Goal: Communication & Community: Answer question/provide support

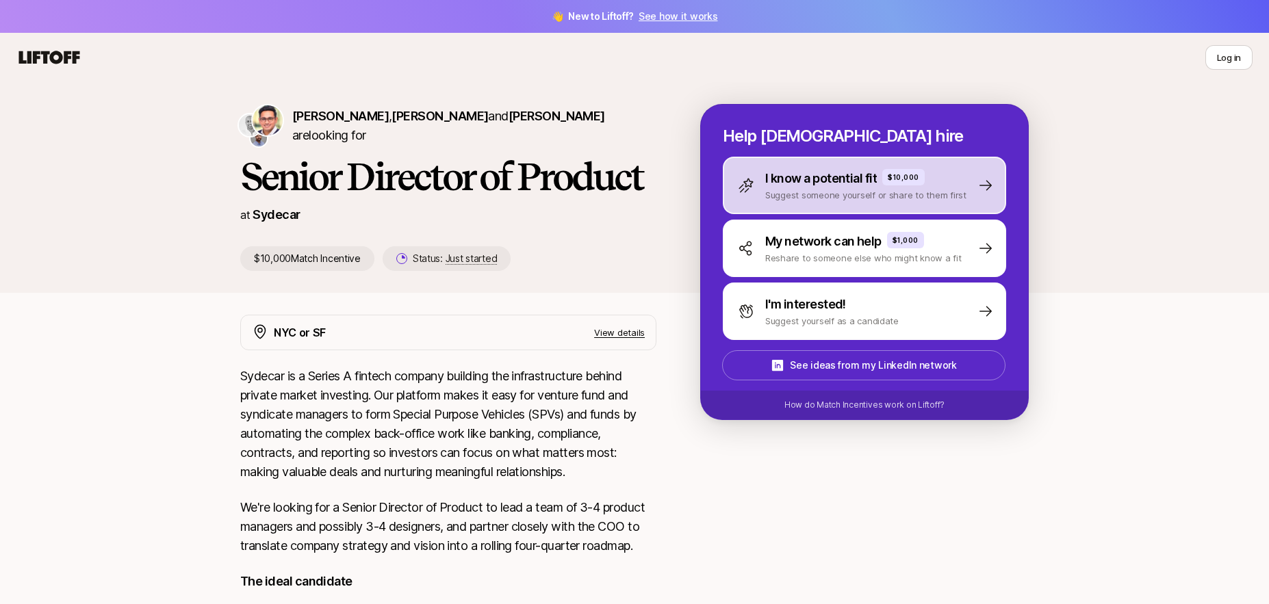
click at [846, 183] on p "I know a potential fit" at bounding box center [821, 178] width 112 height 19
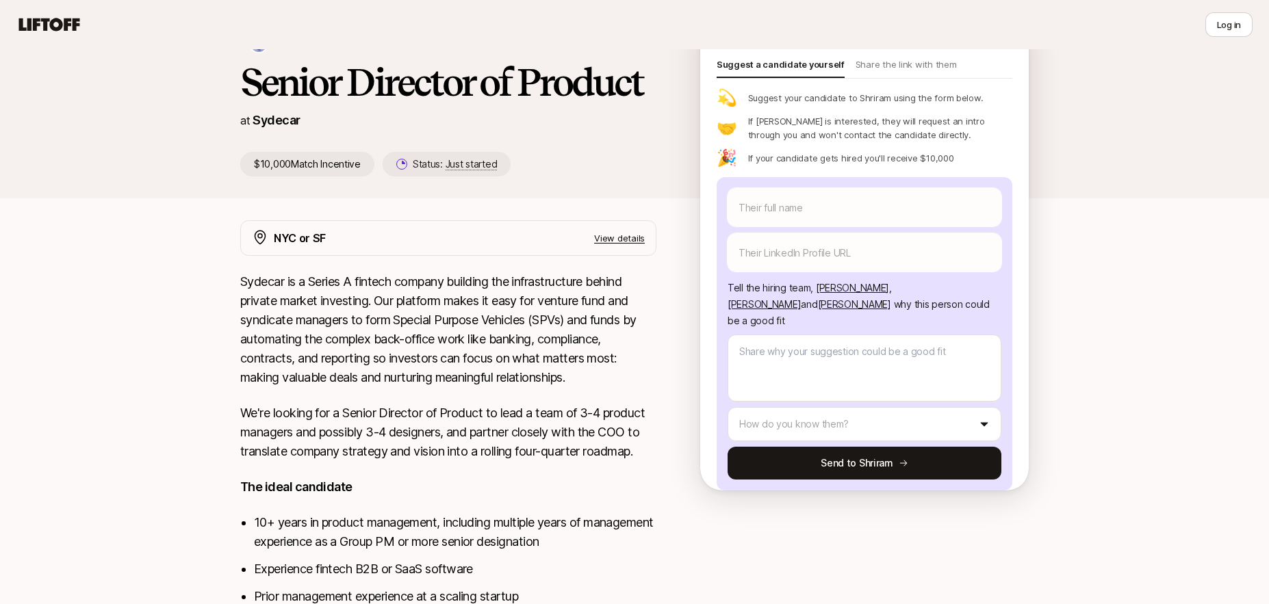
scroll to position [97, 0]
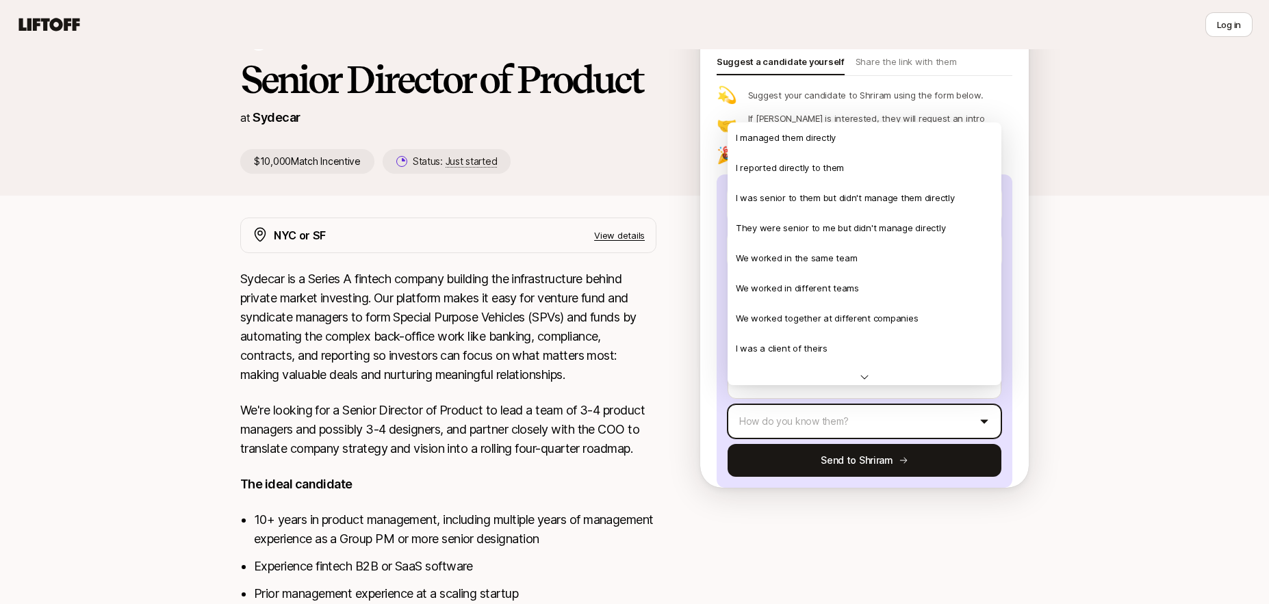
click at [953, 410] on html "👋 New to Liftoff? See how it works Log in Log in [PERSON_NAME] , [PERSON_NAME] …" at bounding box center [634, 205] width 1269 height 604
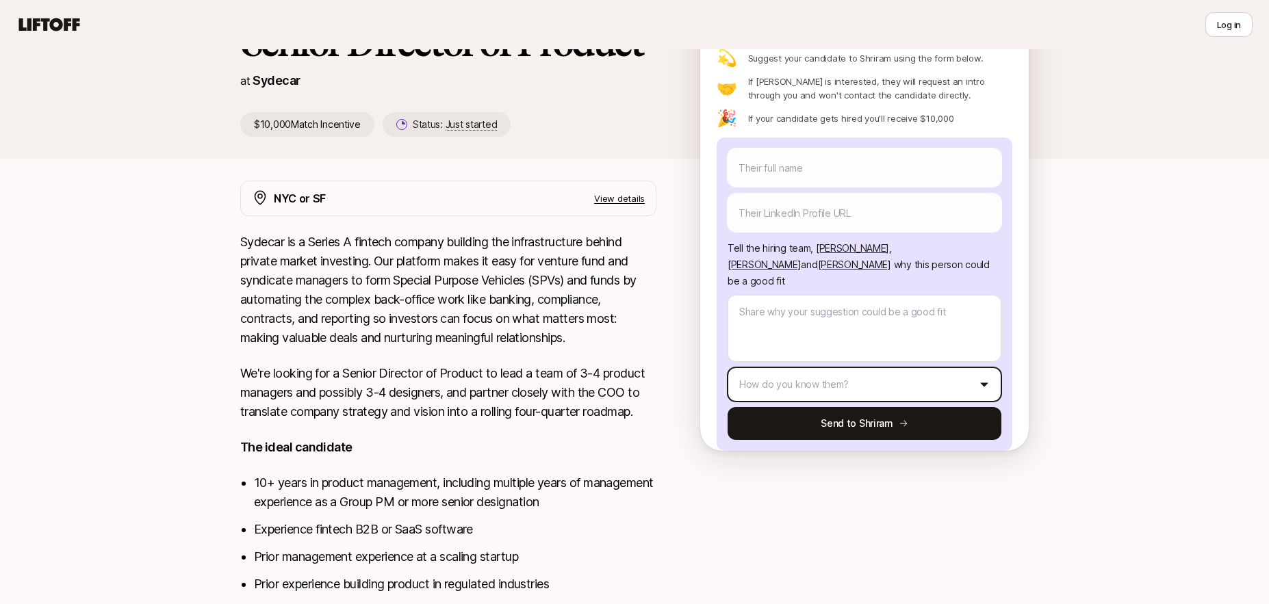
scroll to position [103, 0]
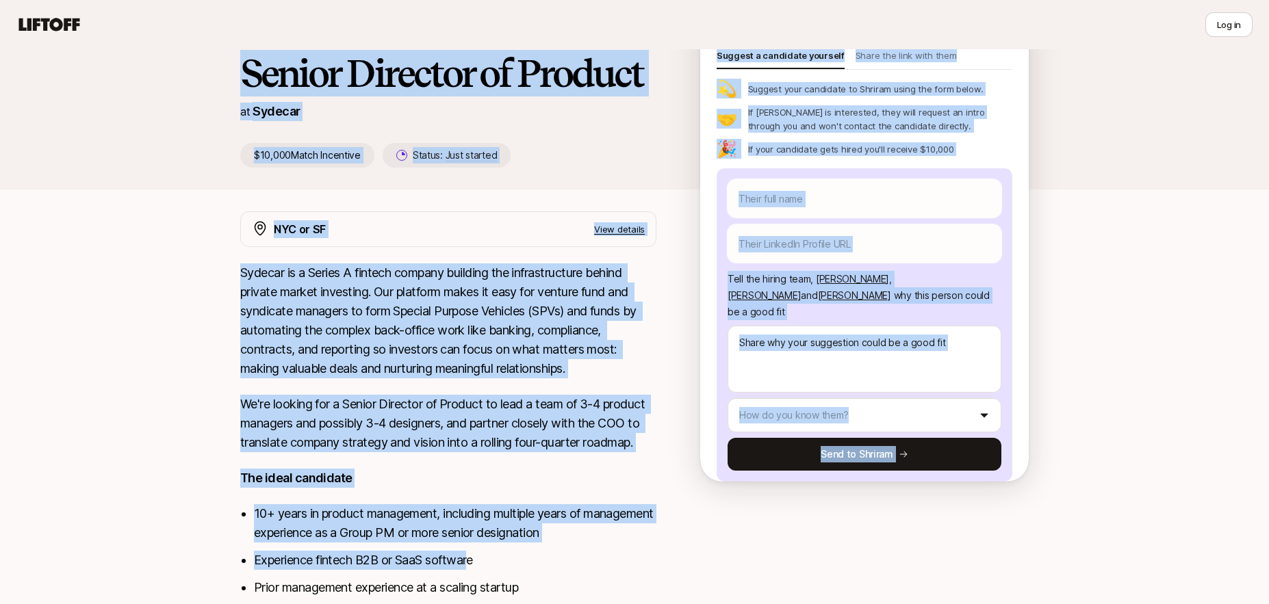
drag, startPoint x: 247, startPoint y: 68, endPoint x: 473, endPoint y: 563, distance: 543.9
click at [473, 563] on div "[PERSON_NAME] , [PERSON_NAME] and [PERSON_NAME] are looking for Senior Director…" at bounding box center [634, 381] width 1269 height 805
click at [135, 342] on div "[PERSON_NAME] , [PERSON_NAME] and [PERSON_NAME] are looking for Senior Director…" at bounding box center [634, 381] width 1269 height 805
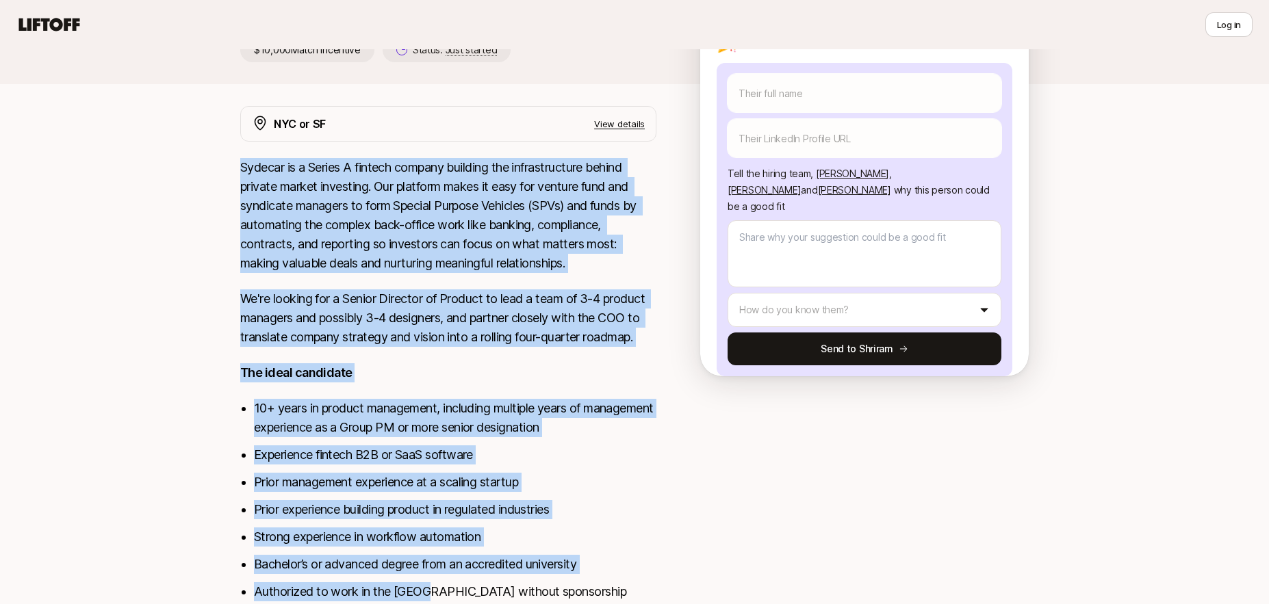
scroll to position [294, 0]
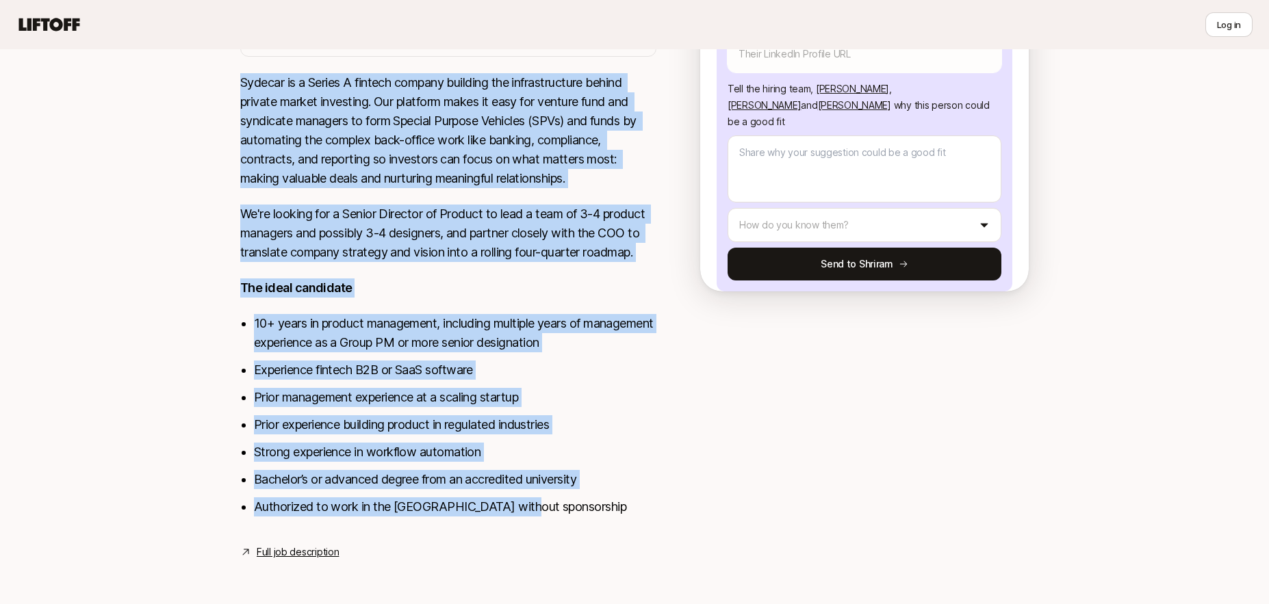
drag, startPoint x: 240, startPoint y: 272, endPoint x: 543, endPoint y: 512, distance: 385.8
click at [543, 512] on div "Sydecar is a Series A fintech company building the infrastructure behind privat…" at bounding box center [448, 303] width 416 height 460
click at [318, 554] on link "Full job description" at bounding box center [298, 552] width 82 height 16
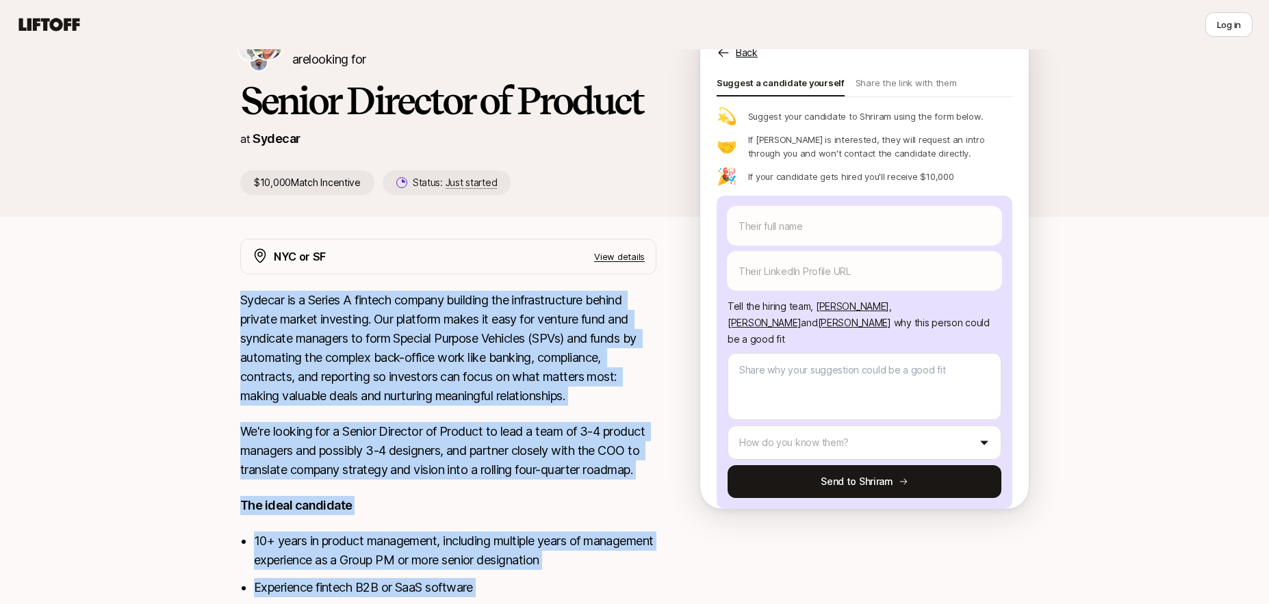
scroll to position [0, 0]
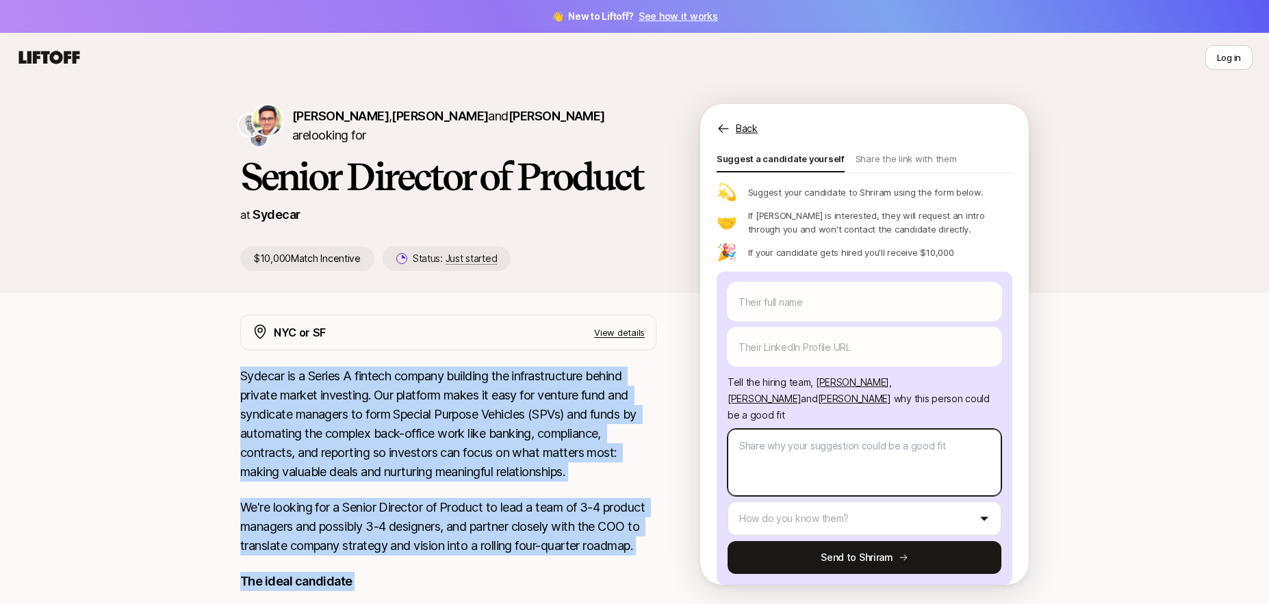
click at [747, 429] on textarea at bounding box center [864, 462] width 274 height 67
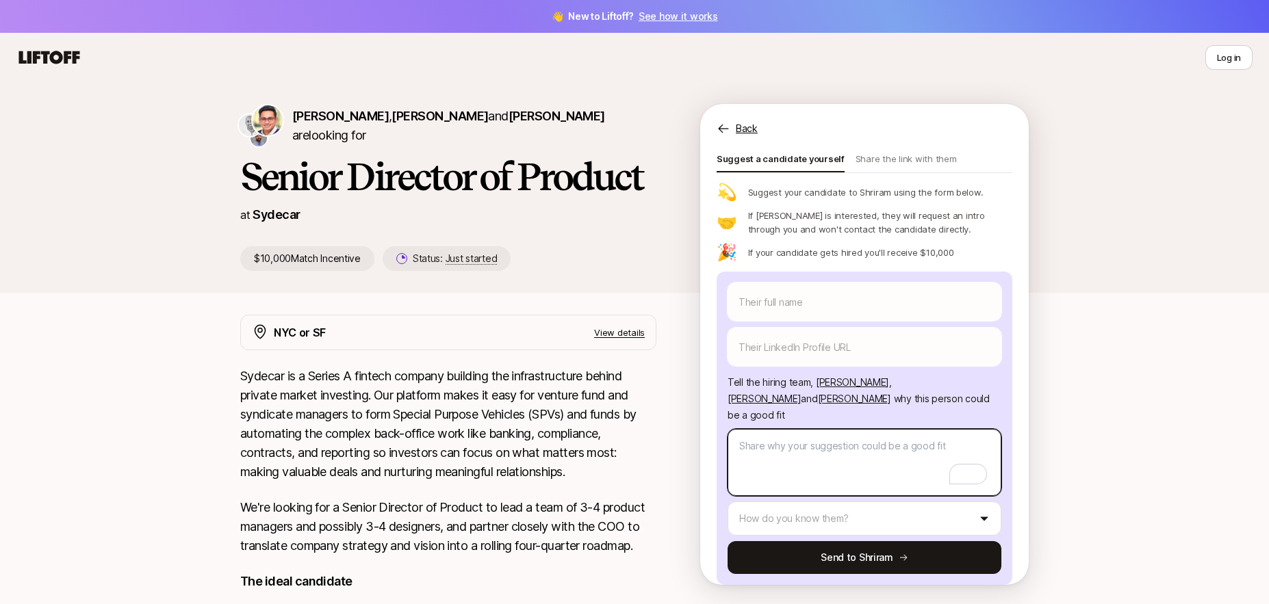
paste textarea "Lo [Ipsumdo Sitame Cons / [Adip]], E’s doeiusmo te incididun Utl Etdol mag ali …"
type textarea "x"
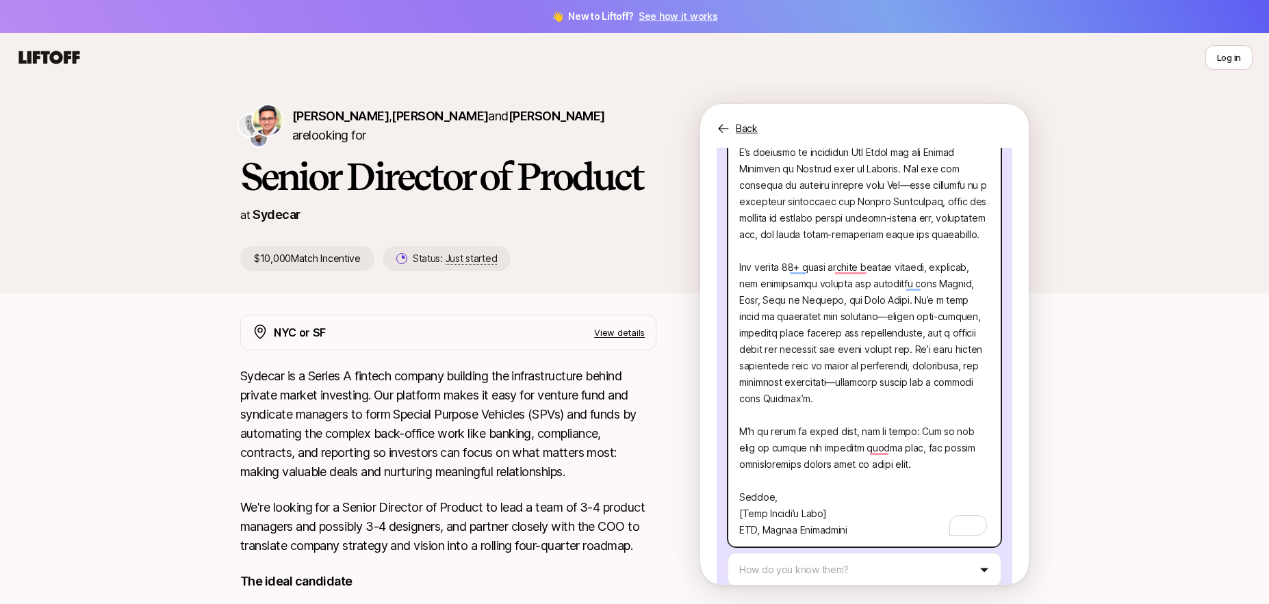
scroll to position [370, 0]
type textarea "Lo [Ipsumdo Sitame Cons / [Adip]], E’s doeiusmo te incididun Utl Etdol mag ali …"
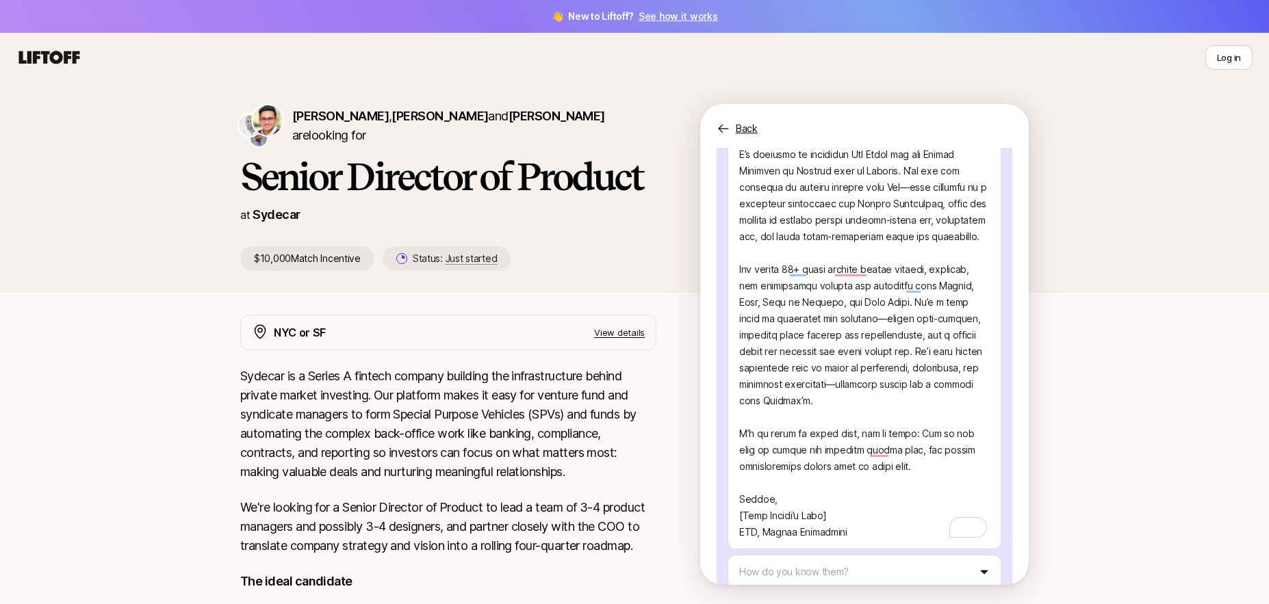
click at [1126, 365] on div "[PERSON_NAME] , [PERSON_NAME] and [PERSON_NAME] are looking for Senior Director…" at bounding box center [634, 484] width 1269 height 805
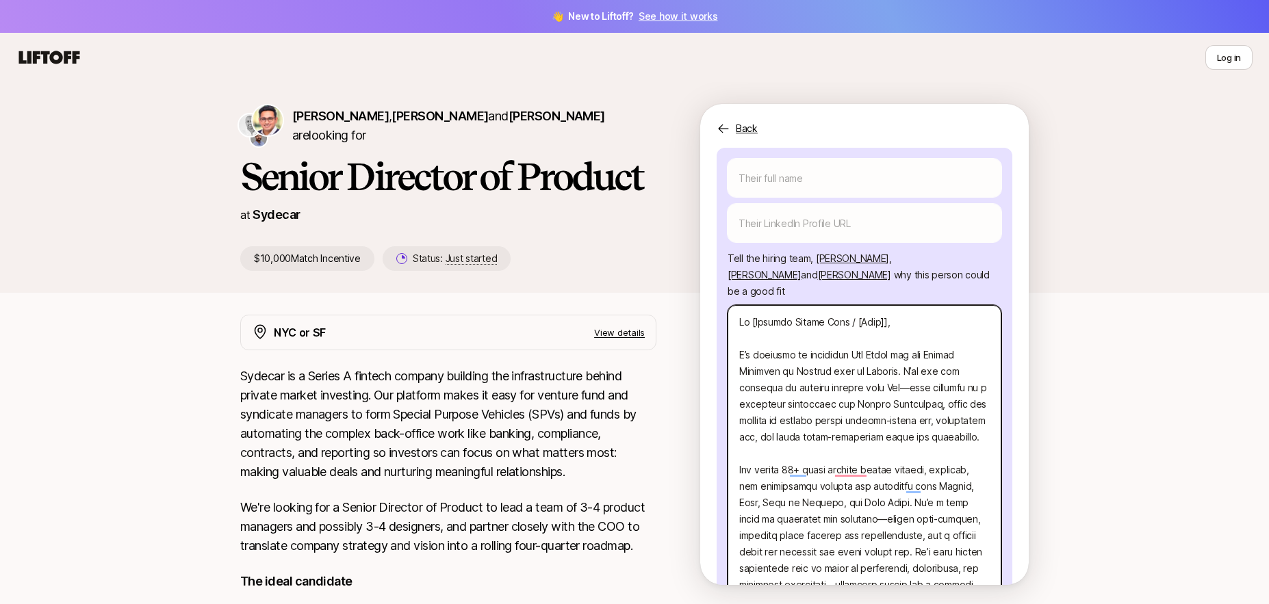
scroll to position [0, 0]
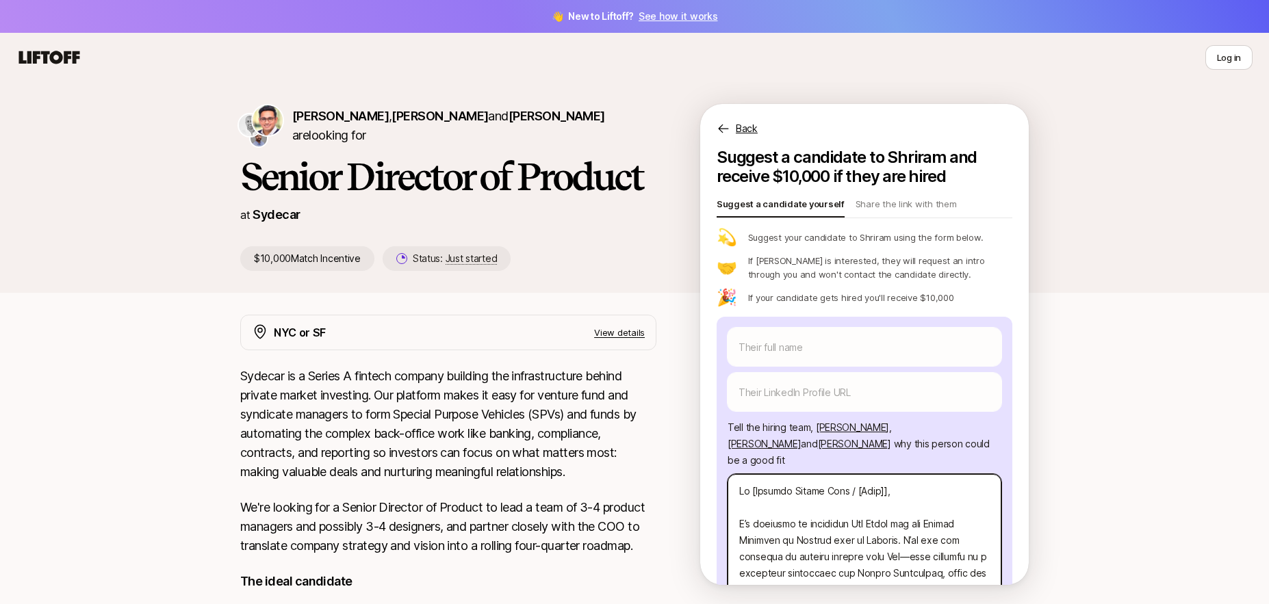
drag, startPoint x: 844, startPoint y: 516, endPoint x: 643, endPoint y: 140, distance: 426.5
click at [643, 140] on div "[PERSON_NAME] , [PERSON_NAME] and [PERSON_NAME] are looking for Senior Director…" at bounding box center [634, 187] width 788 height 167
type textarea "x"
